Goal: Navigation & Orientation: Find specific page/section

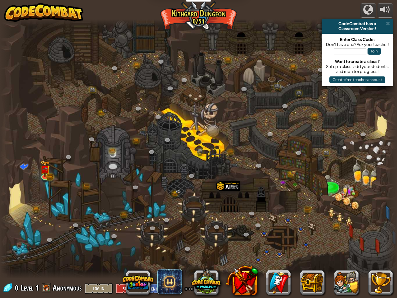
click at [198, 0] on div "Educators Create Free Account School & District Solutions Teacher Toolkit Previ…" at bounding box center [198, 149] width 397 height 298
click at [229, 61] on link at bounding box center [229, 60] width 12 height 9
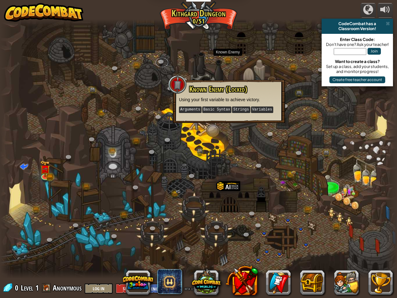
click at [162, 62] on link at bounding box center [162, 62] width 12 height 9
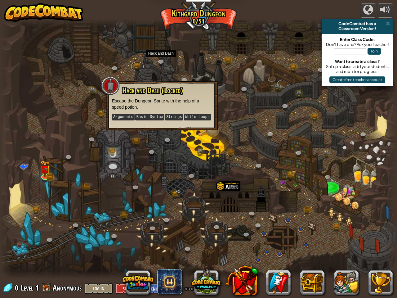
click at [137, 66] on link at bounding box center [137, 66] width 12 height 9
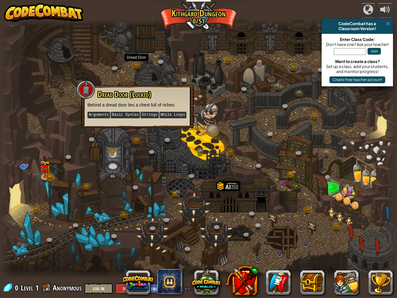
click at [294, 68] on link at bounding box center [294, 68] width 12 height 9
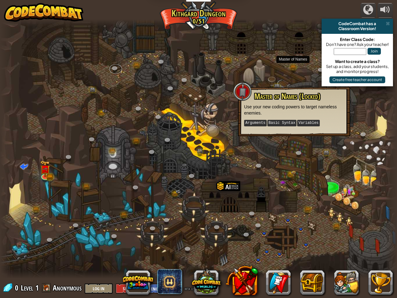
click at [116, 69] on link at bounding box center [115, 68] width 12 height 9
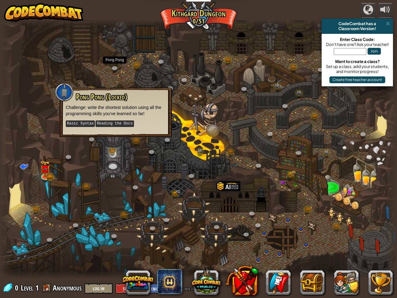
click at [185, 81] on link at bounding box center [185, 80] width 12 height 9
click at [278, 87] on link at bounding box center [278, 87] width 12 height 9
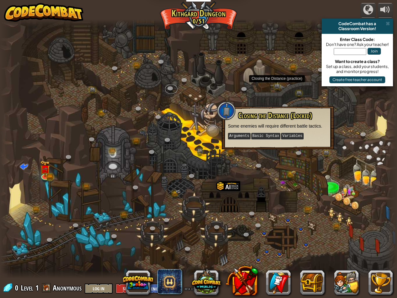
click at [171, 89] on link at bounding box center [171, 88] width 12 height 9
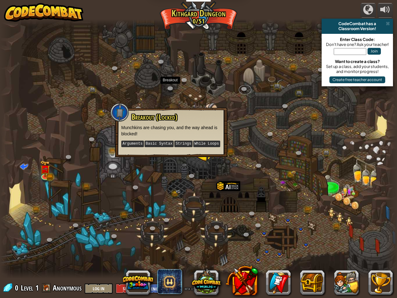
click at [245, 90] on link at bounding box center [245, 89] width 12 height 9
